Goal: Check status: Check status

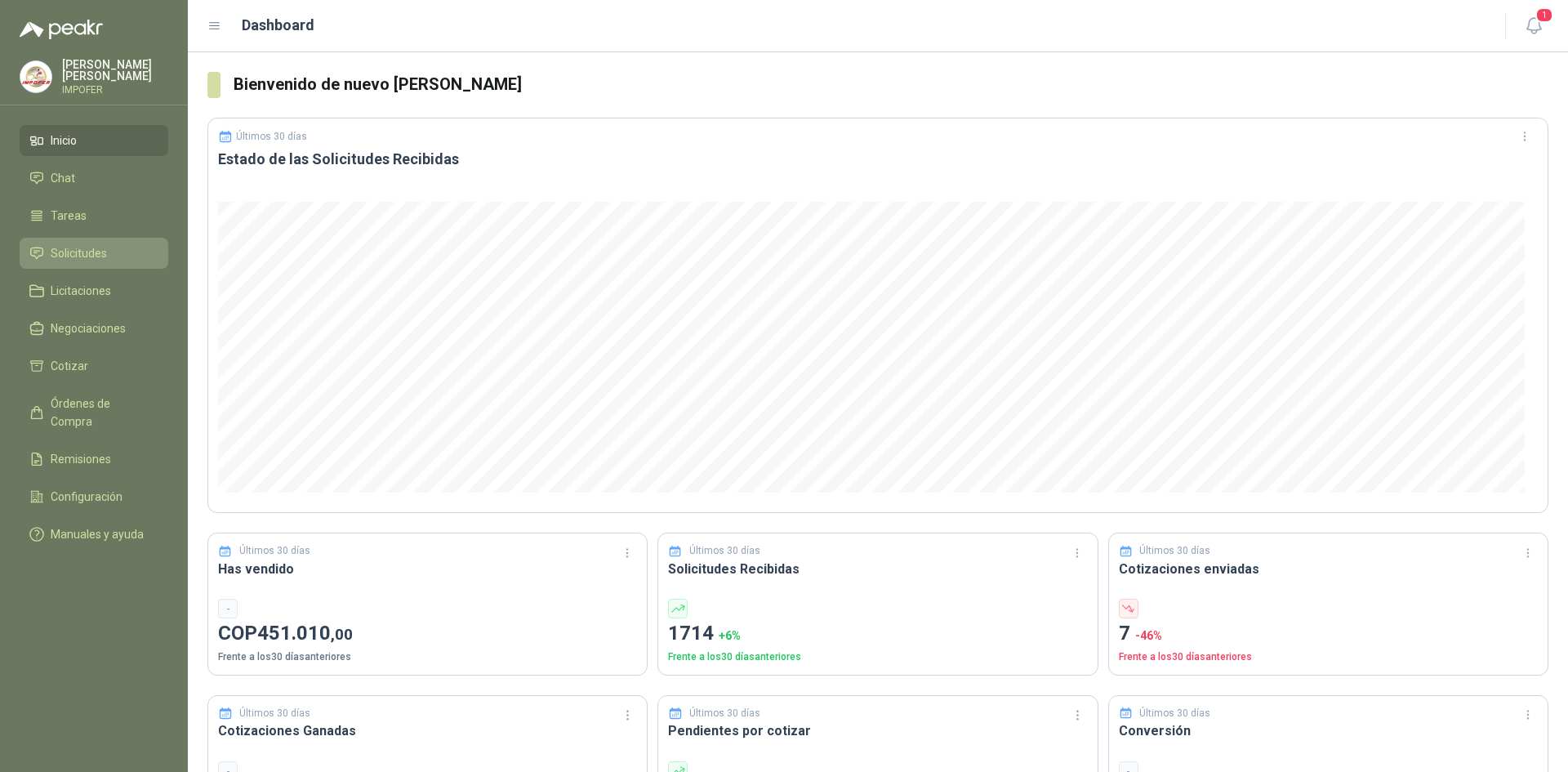
click at [58, 250] on span "Solicitudes" at bounding box center [78, 253] width 56 height 18
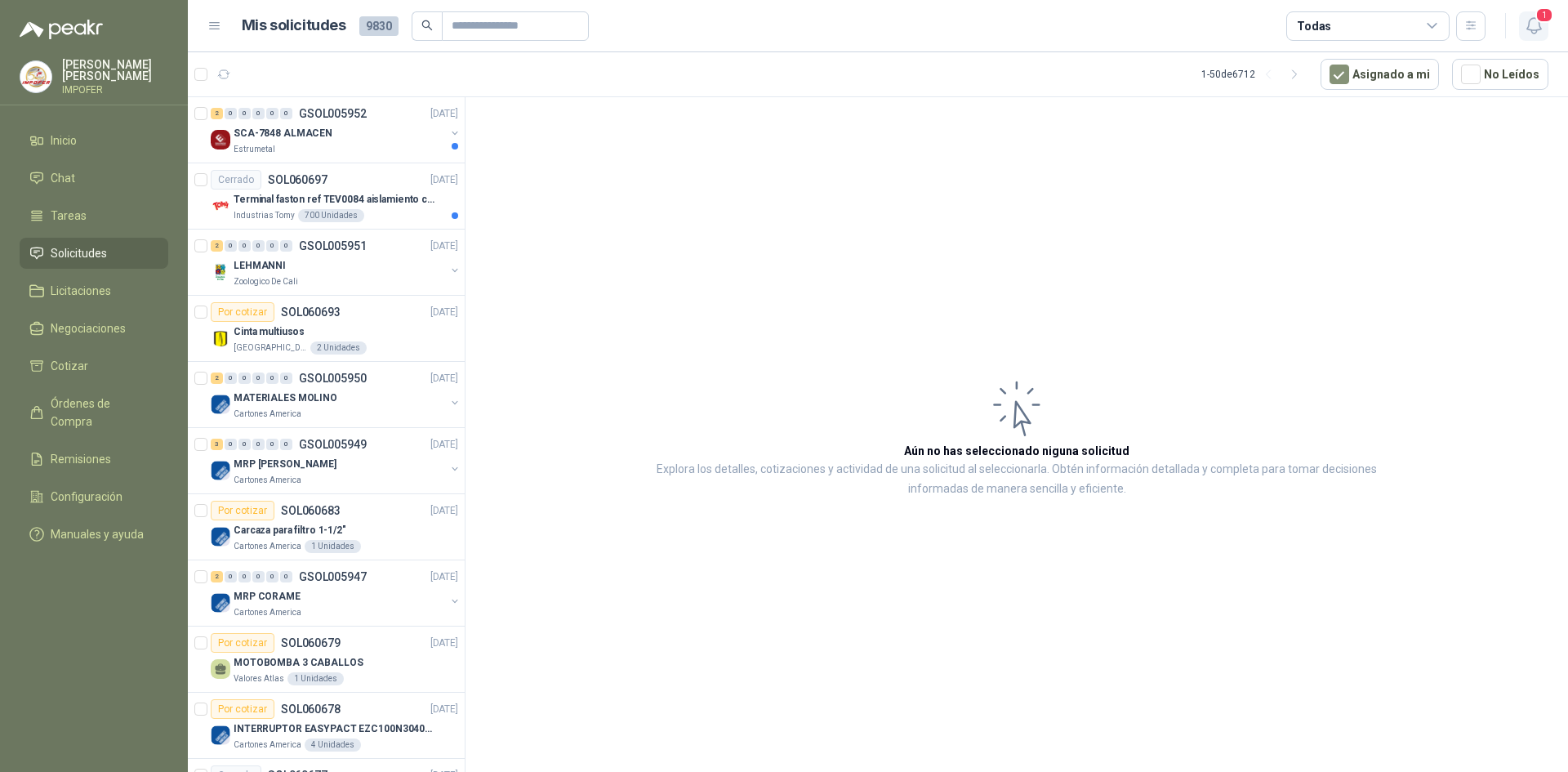
click at [1537, 22] on span "1" at bounding box center [1544, 15] width 18 height 16
click at [1539, 23] on span "1" at bounding box center [1544, 15] width 18 height 16
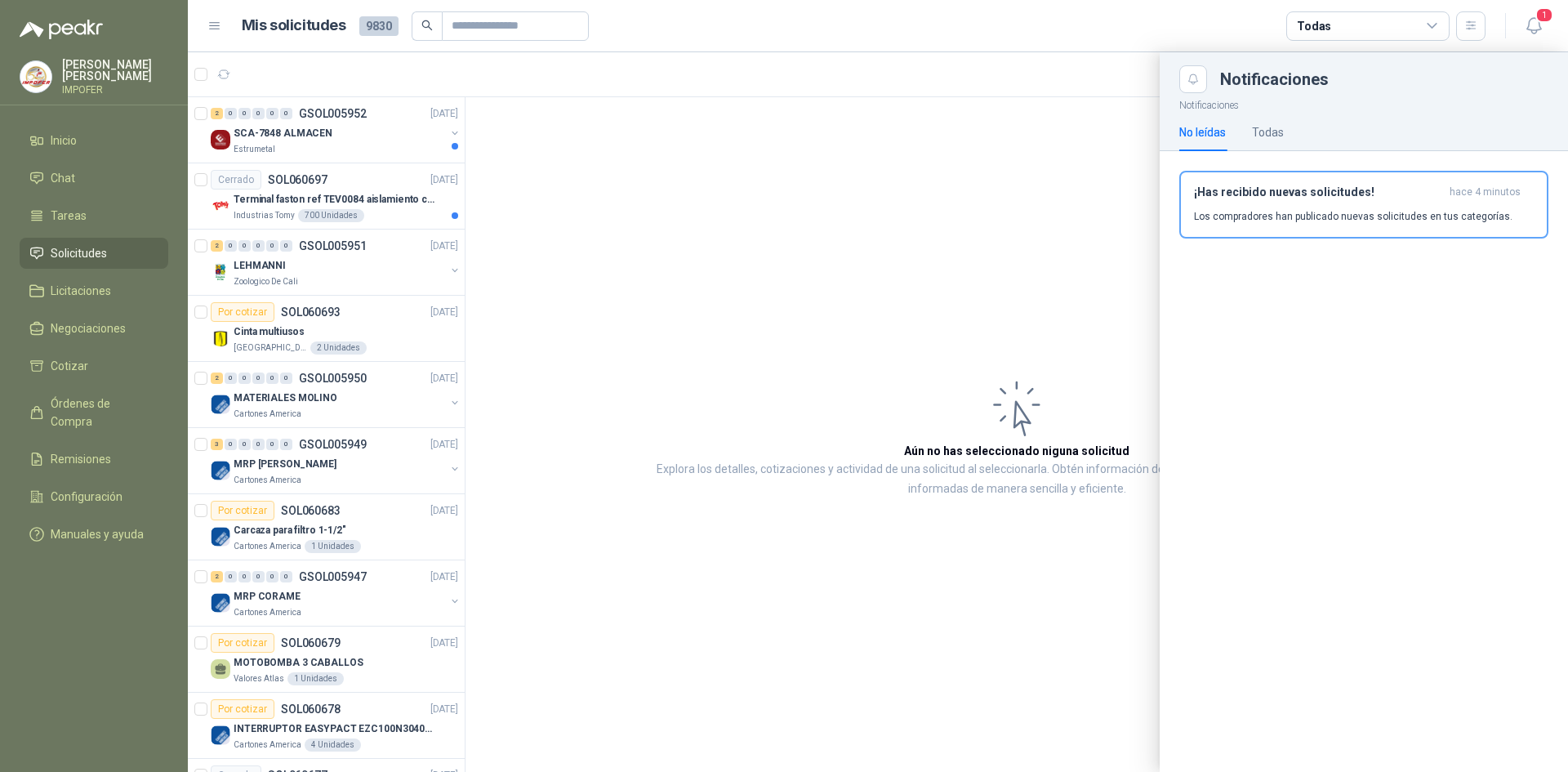
click at [940, 237] on div at bounding box center [877, 412] width 1381 height 720
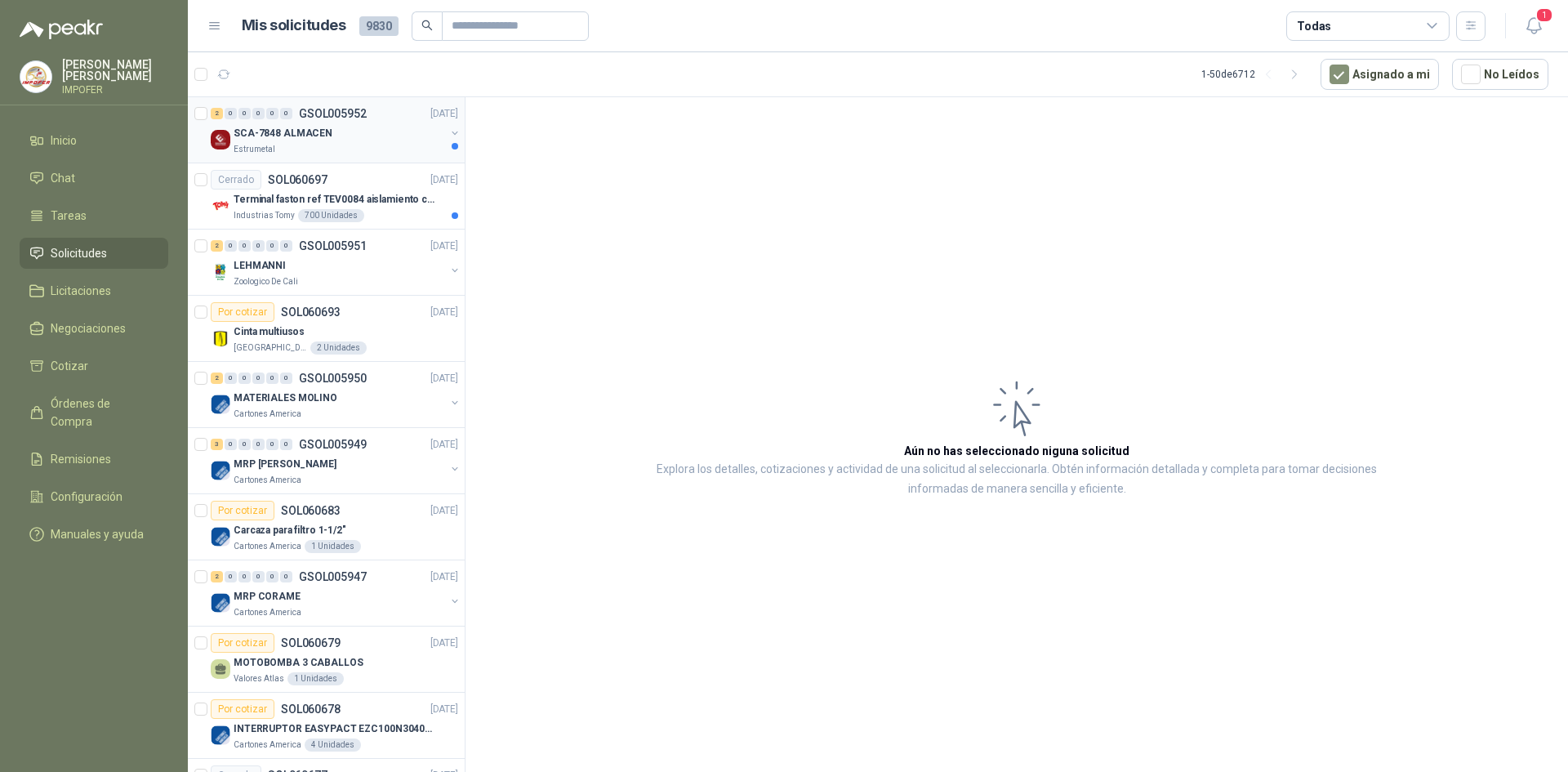
click at [398, 149] on div "Estrumetal" at bounding box center [339, 149] width 211 height 13
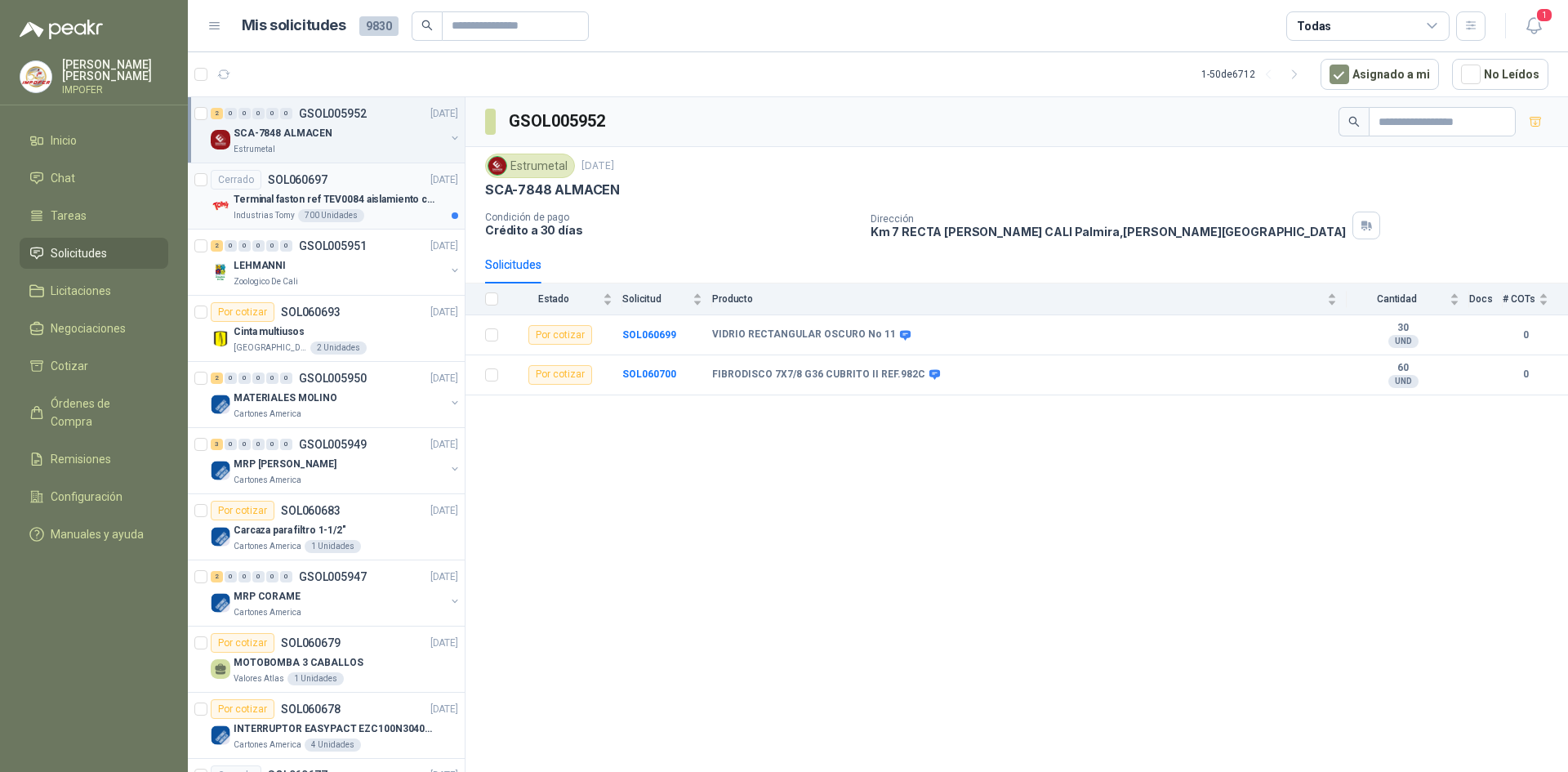
click at [328, 173] on div "Cerrado SOL060697 [DATE]" at bounding box center [335, 180] width 248 height 20
